Goal: Find specific page/section: Find specific page/section

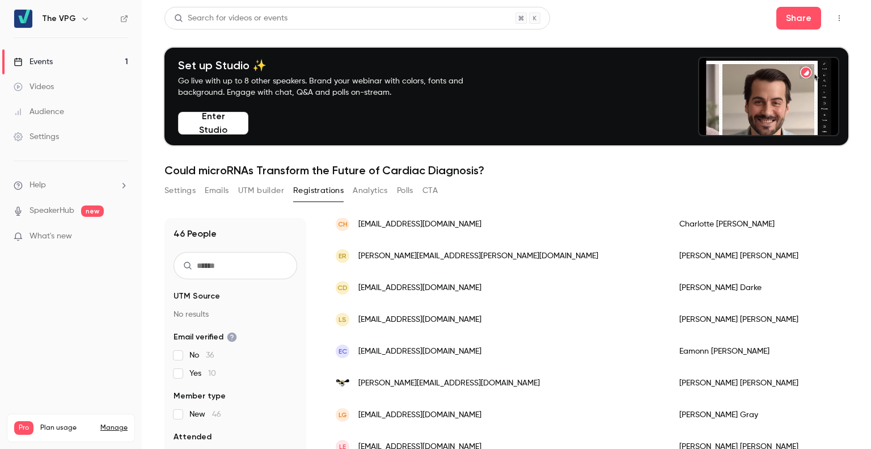
scroll to position [264, 0]
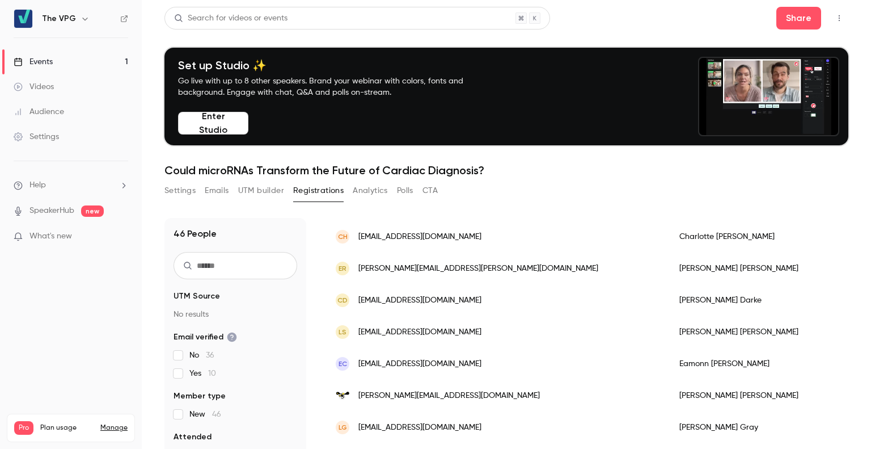
click at [50, 64] on div "Events" at bounding box center [33, 61] width 39 height 11
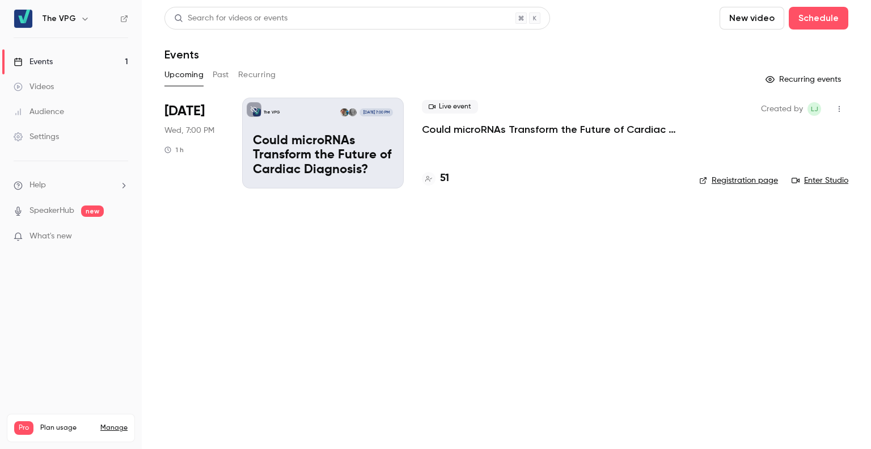
click at [437, 174] on div "51" at bounding box center [435, 178] width 27 height 15
